Goal: Find specific page/section: Find specific page/section

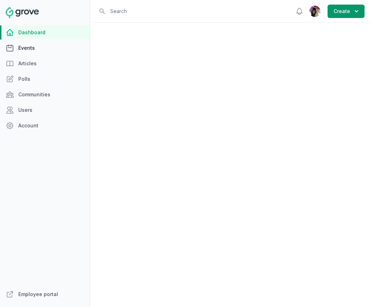
click at [34, 47] on link "Events" at bounding box center [45, 48] width 90 height 14
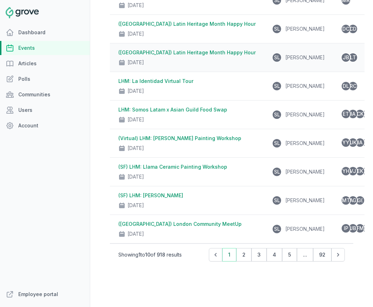
scroll to position [143, 0]
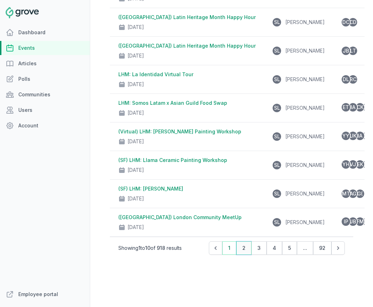
click at [243, 251] on button "2" at bounding box center [243, 247] width 15 height 13
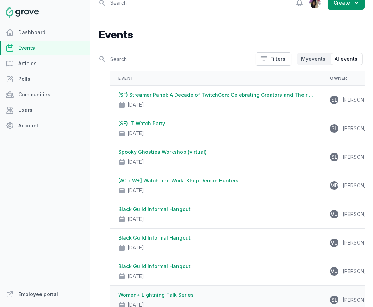
scroll to position [8, 0]
click at [35, 294] on link "Employee portal" at bounding box center [45, 294] width 90 height 14
